Goal: Navigation & Orientation: Find specific page/section

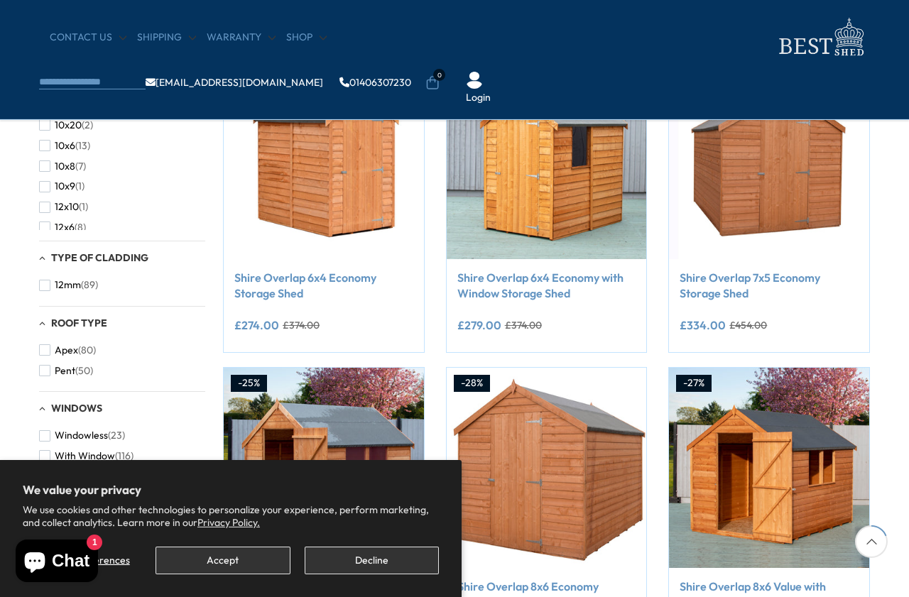
scroll to position [305, 0]
click at [245, 574] on button "Accept" at bounding box center [222, 561] width 134 height 28
click at [240, 574] on button "Accept" at bounding box center [222, 561] width 134 height 28
click at [251, 574] on button "Accept" at bounding box center [222, 561] width 134 height 28
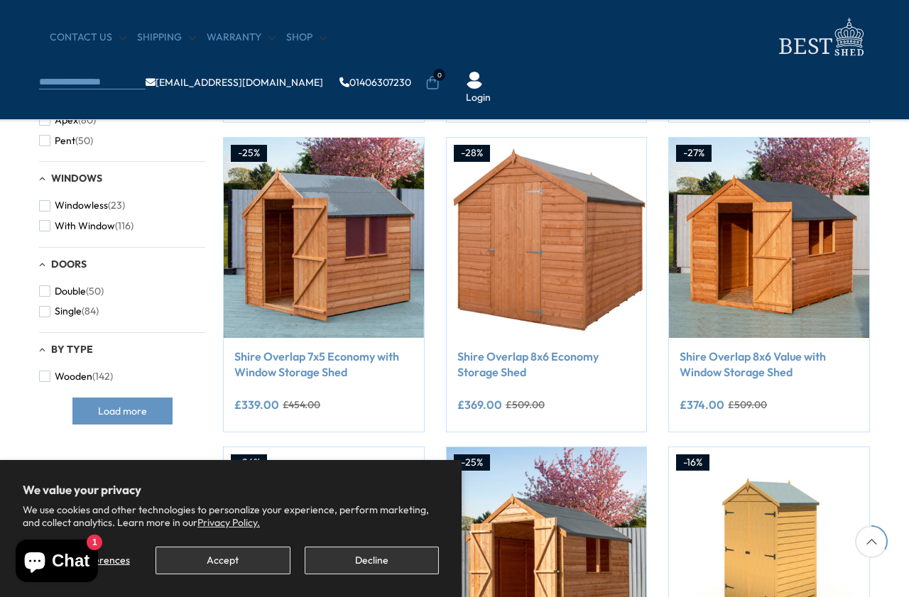
scroll to position [534, 0]
click at [236, 574] on button "Accept" at bounding box center [222, 561] width 134 height 28
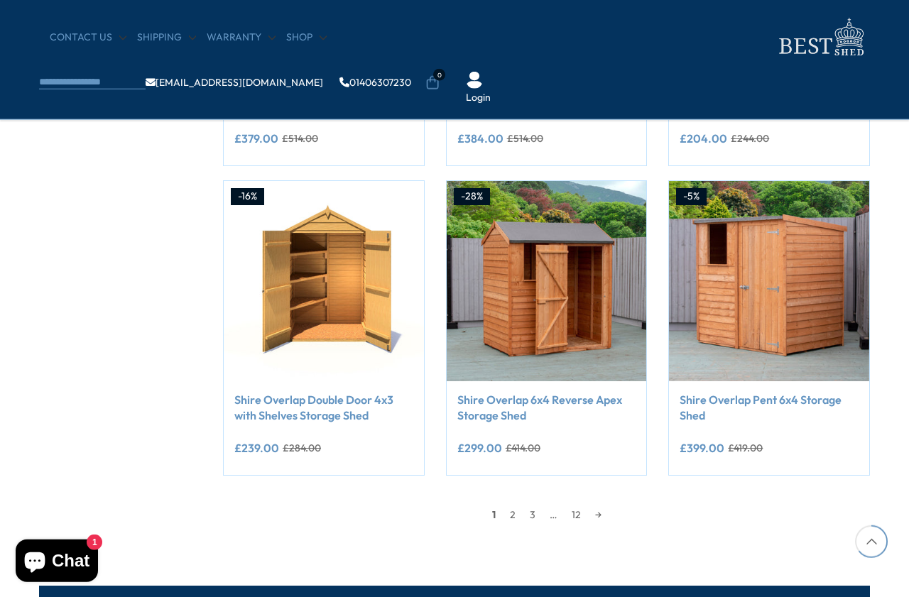
scroll to position [1145, 0]
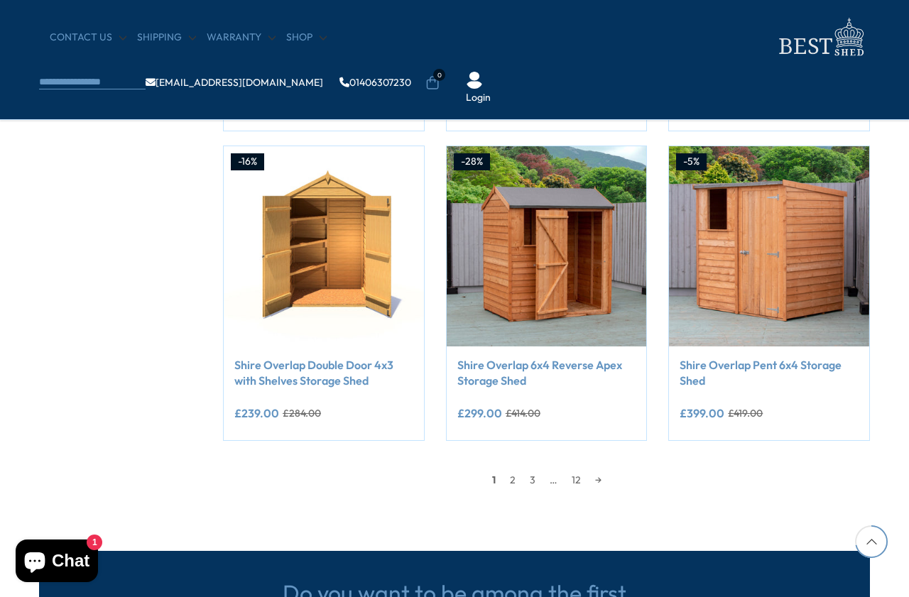
click at [509, 481] on link "2" at bounding box center [513, 479] width 20 height 21
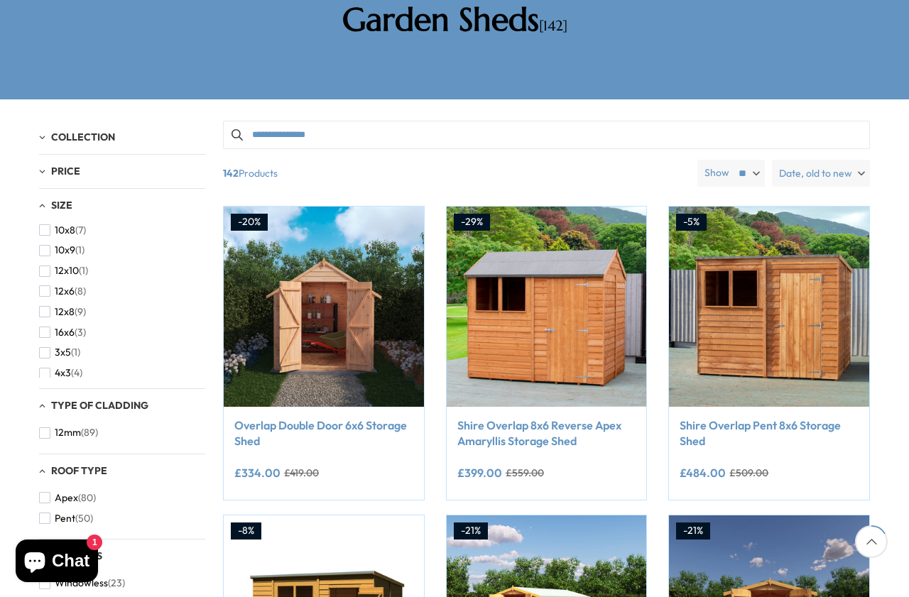
scroll to position [83, 0]
click at [42, 286] on span "button" at bounding box center [44, 291] width 11 height 11
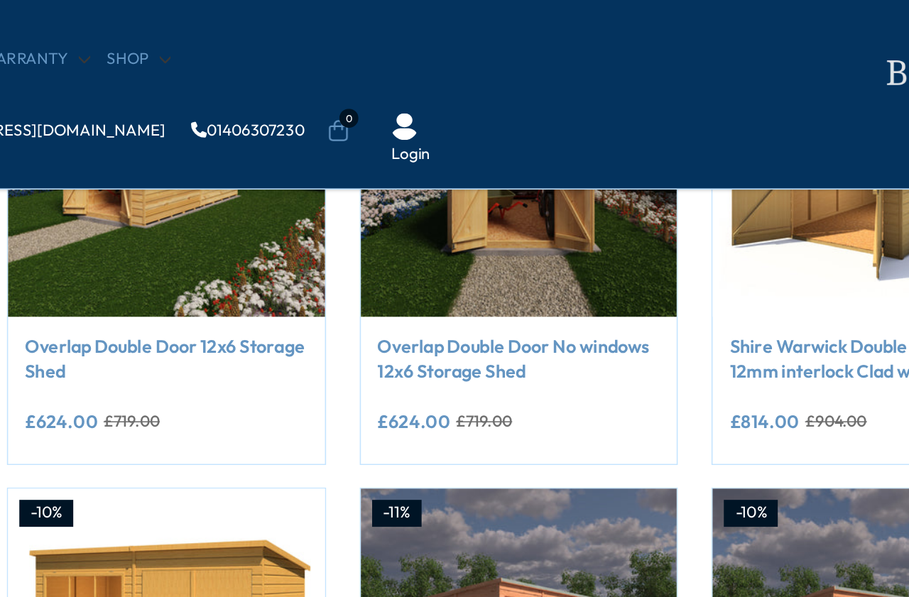
scroll to position [337, 0]
